Goal: Find specific page/section: Find specific page/section

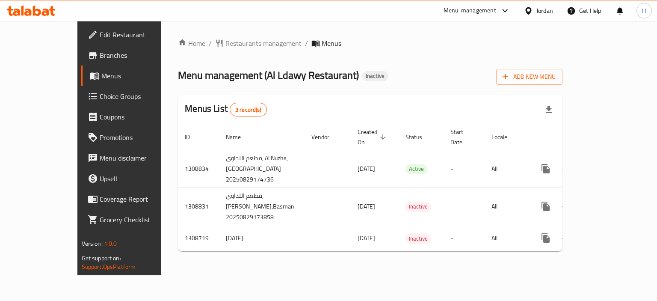
click at [100, 59] on span "Branches" at bounding box center [140, 55] width 81 height 10
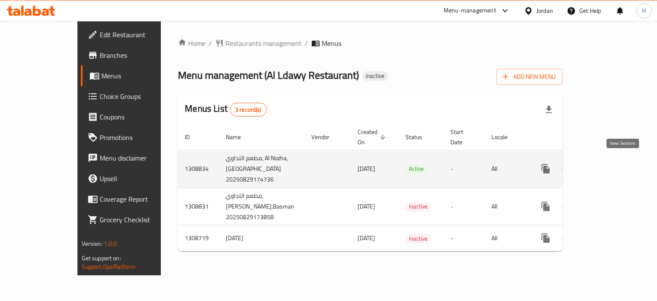
click at [612, 163] on icon "enhanced table" at bounding box center [607, 168] width 10 height 10
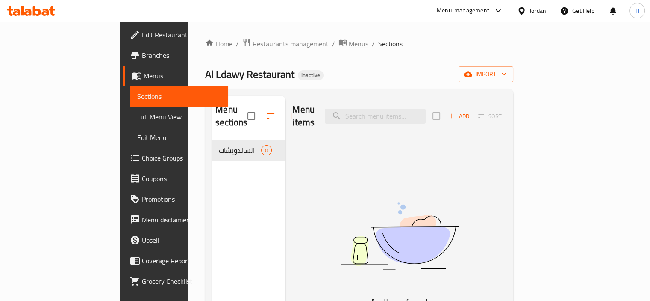
click at [349, 44] on span "Menus" at bounding box center [359, 43] width 20 height 10
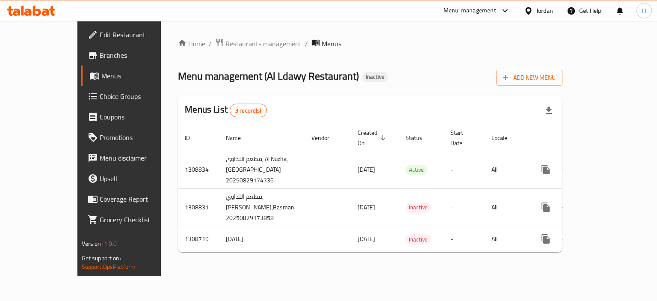
click at [32, 7] on icon at bounding box center [31, 11] width 48 height 10
